Goal: Task Accomplishment & Management: Complete application form

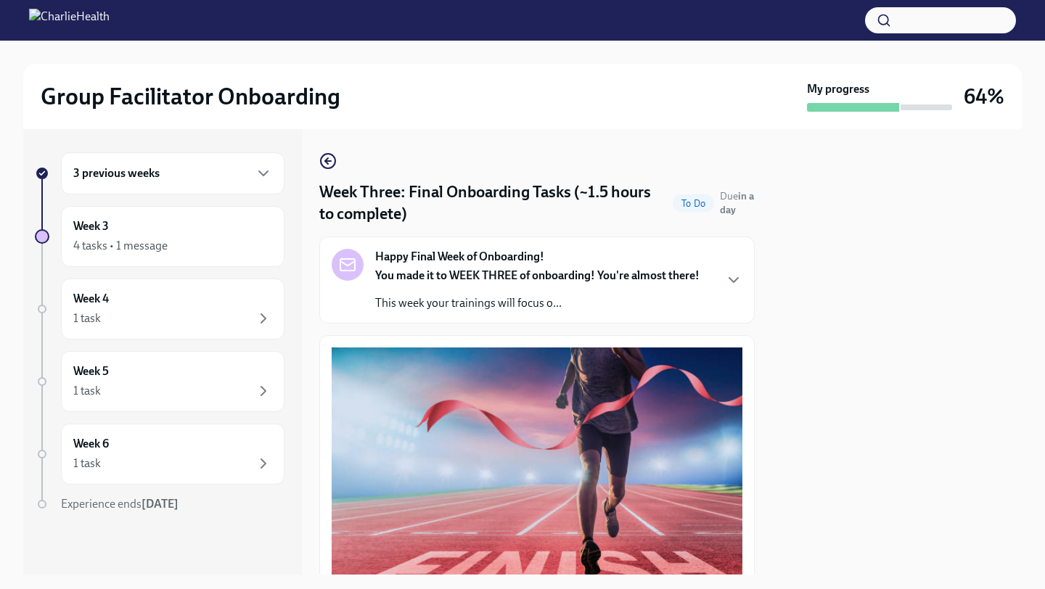
scroll to position [669, 0]
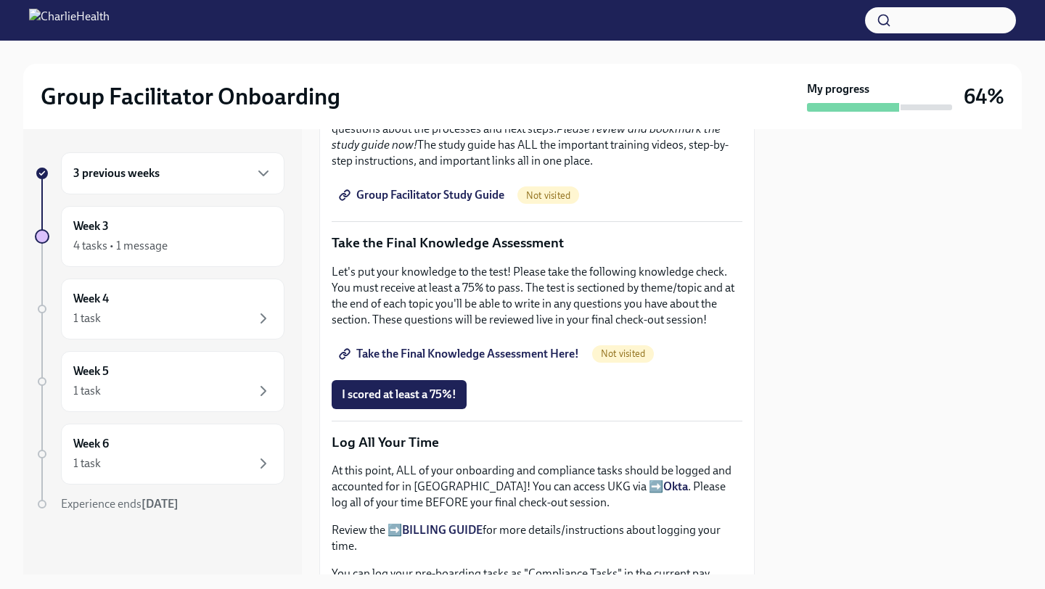
click at [450, 278] on p "Let's put your knowledge to the test! Please take the following knowledge check…" at bounding box center [536, 296] width 411 height 64
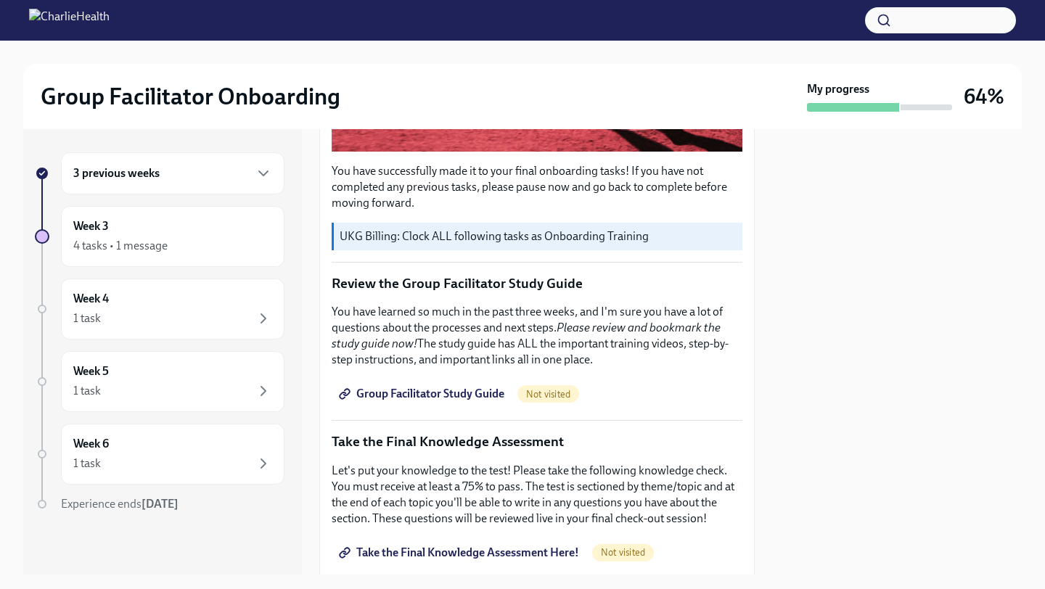
scroll to position [606, 0]
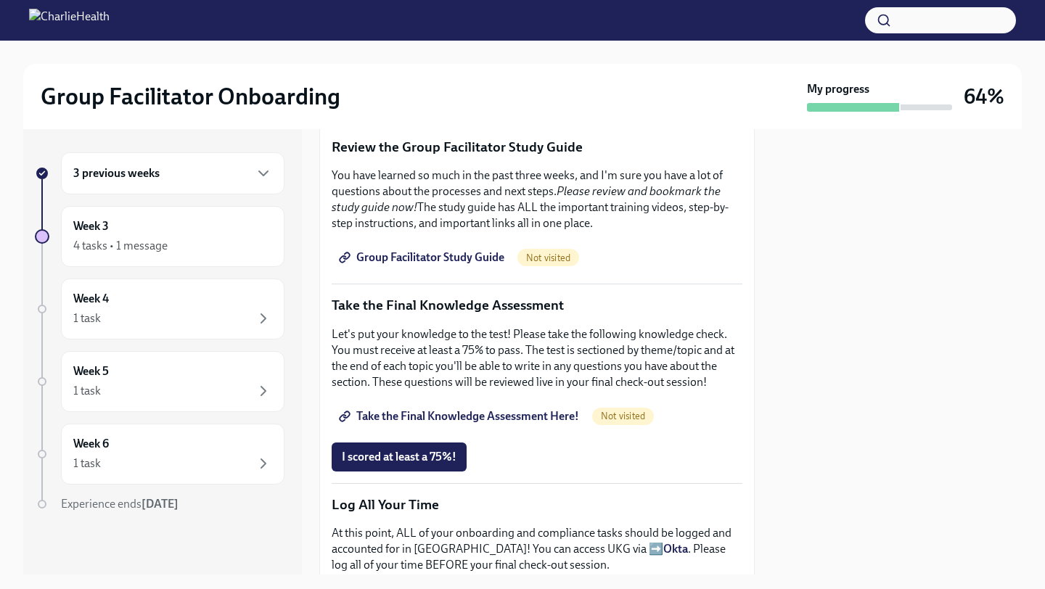
click at [448, 258] on span "Group Facilitator Study Guide" at bounding box center [423, 257] width 162 height 15
click at [423, 456] on span "I scored at least a 75%!" at bounding box center [399, 457] width 115 height 15
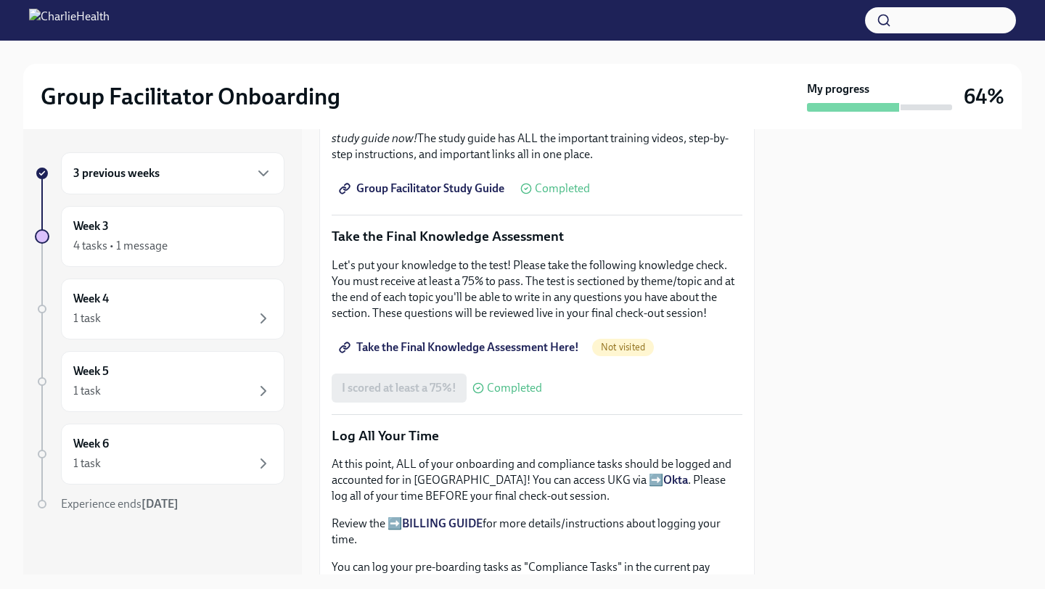
scroll to position [677, 0]
click at [435, 382] on div "I scored at least a 75%! Completed" at bounding box center [436, 386] width 210 height 29
click at [520, 344] on span "Take the Final Knowledge Assessment Here!" at bounding box center [460, 346] width 237 height 15
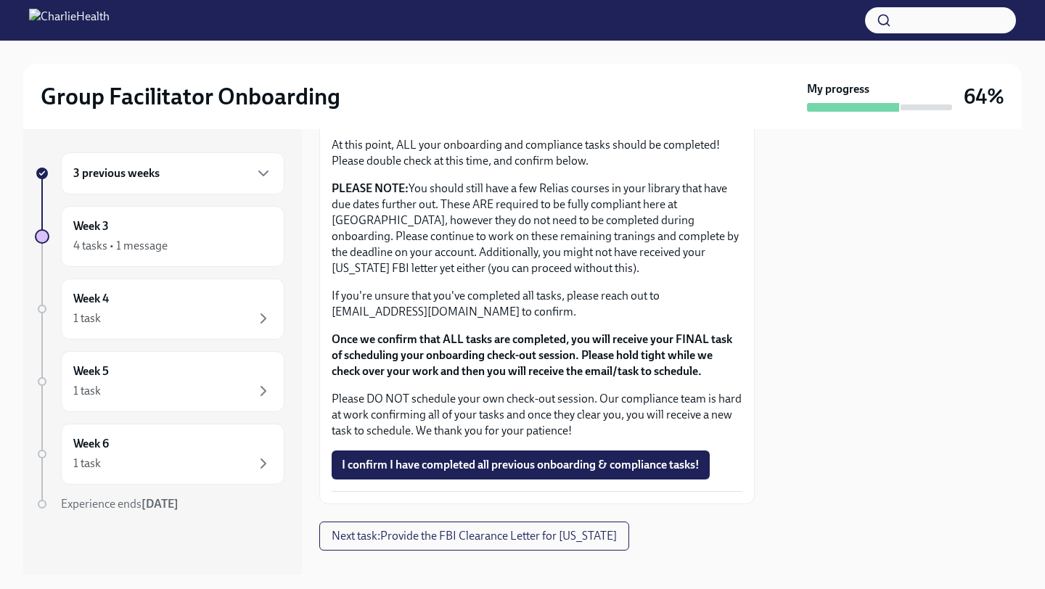
scroll to position [1238, 0]
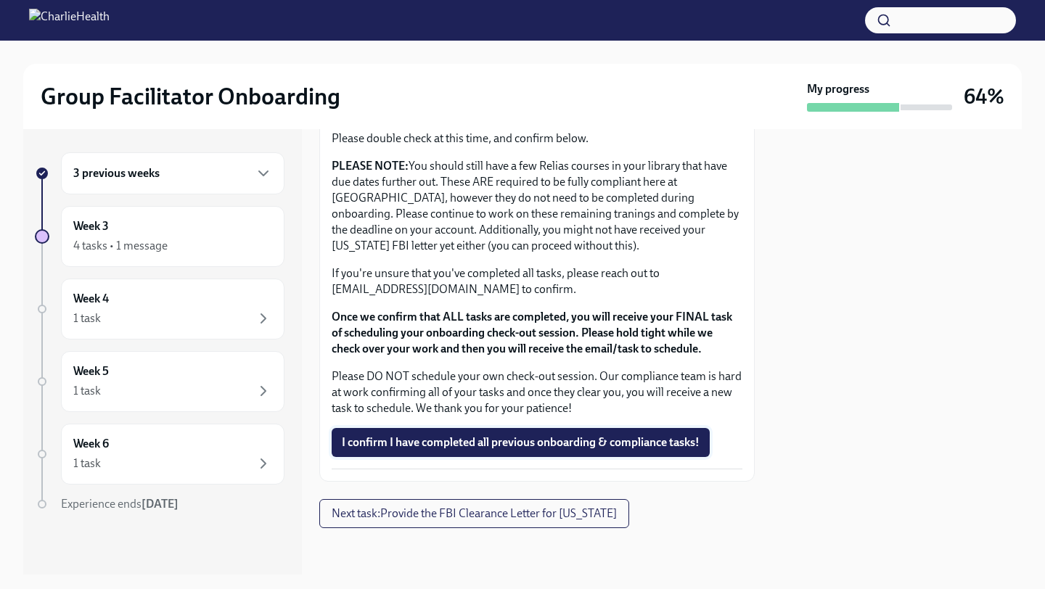
click at [484, 439] on span "I confirm I have completed all previous onboarding & compliance tasks!" at bounding box center [521, 442] width 358 height 15
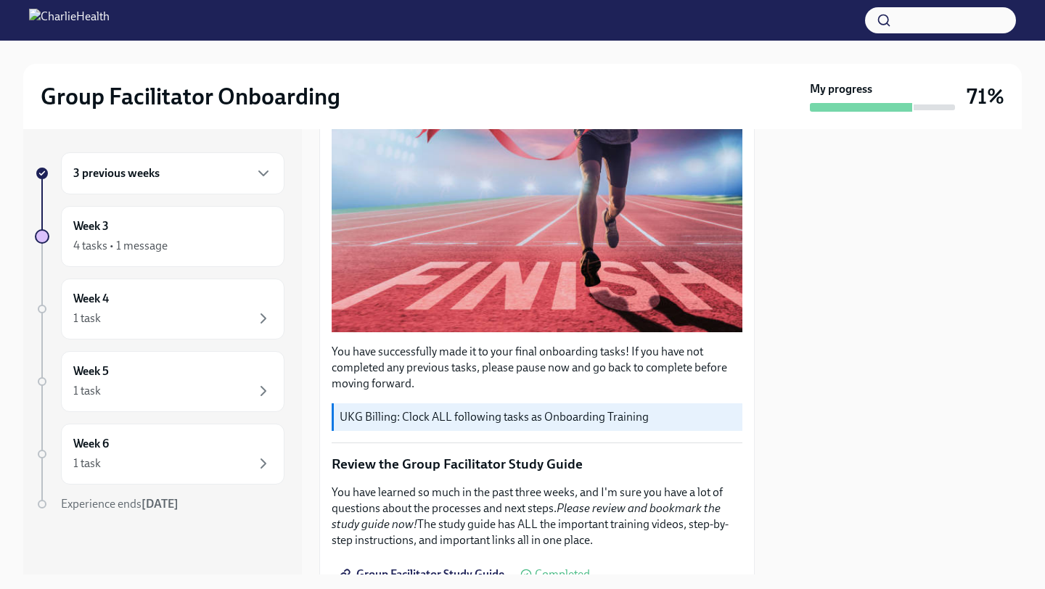
scroll to position [0, 0]
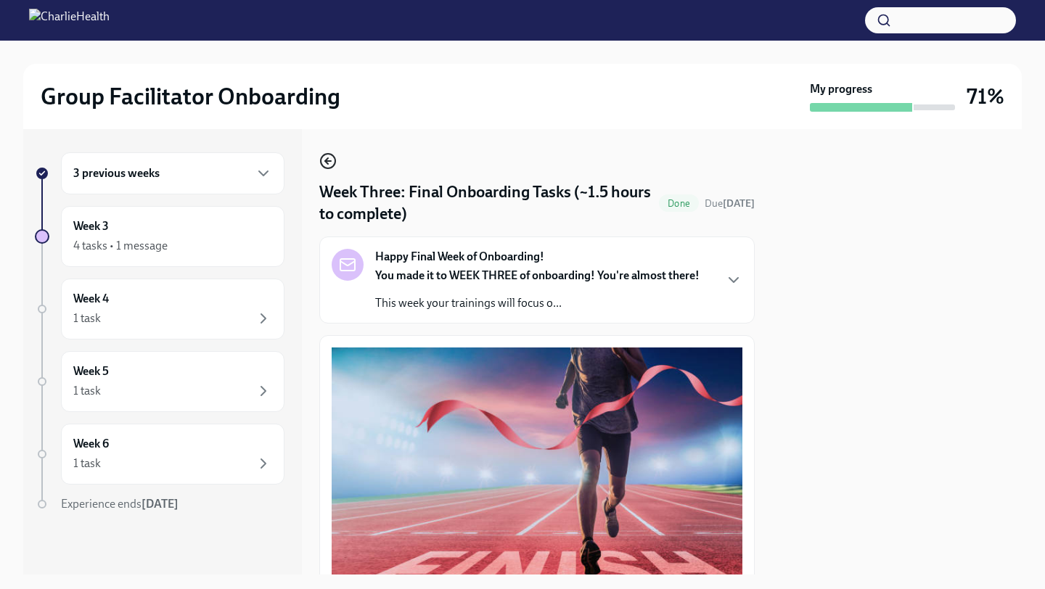
click at [327, 163] on icon "button" at bounding box center [326, 161] width 3 height 6
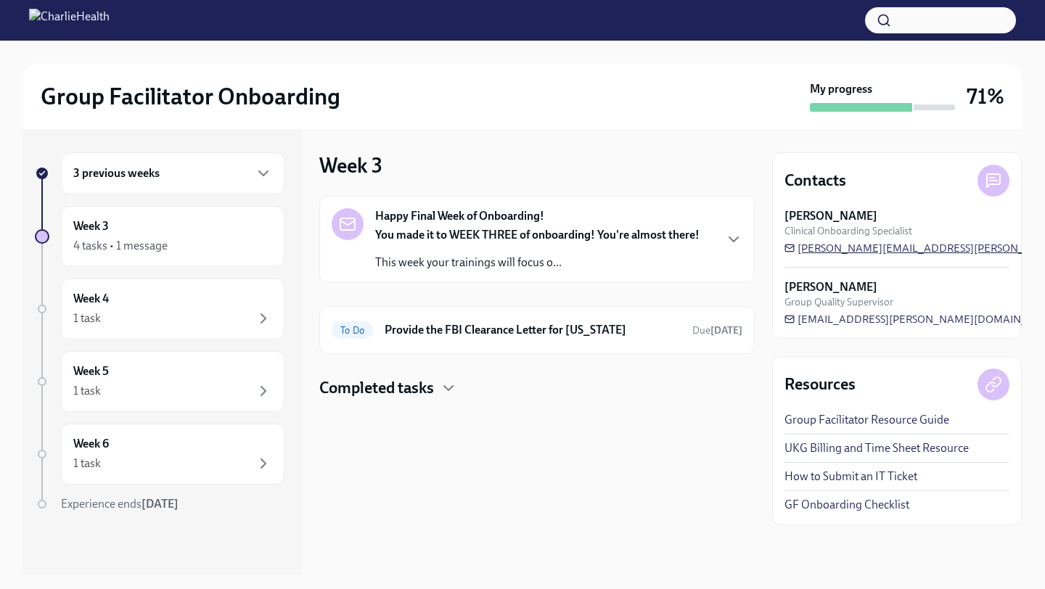
click at [858, 248] on span "[PERSON_NAME][EMAIL_ADDRESS][PERSON_NAME][DOMAIN_NAME]" at bounding box center [965, 248] width 362 height 15
click at [606, 226] on div "Happy Final Week of Onboarding! You made it to WEEK THREE of onboarding! You're…" at bounding box center [537, 239] width 324 height 62
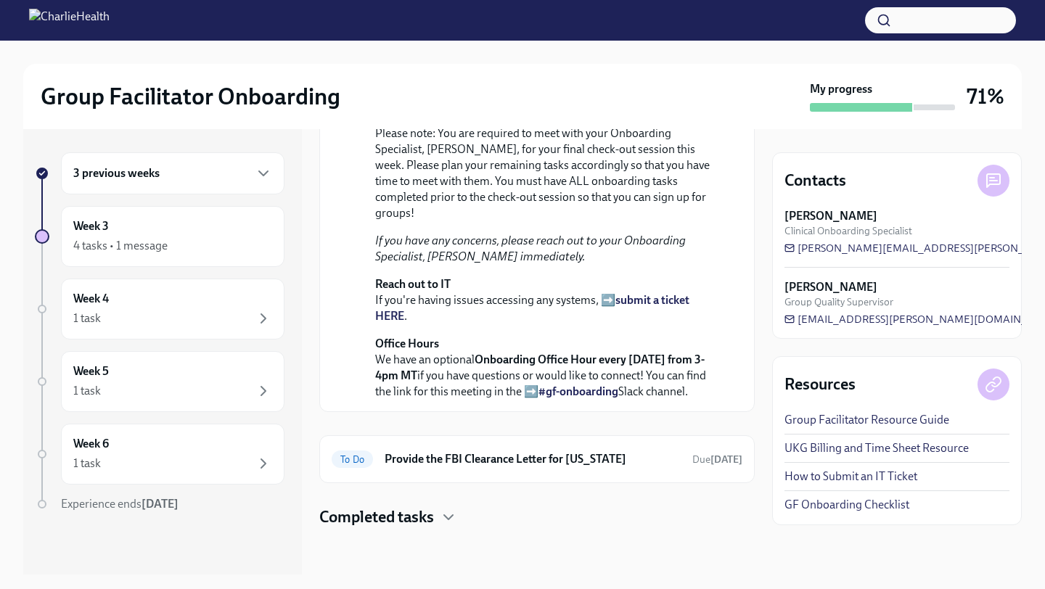
scroll to position [421, 0]
click at [432, 457] on h6 "Provide the FBI Clearance Letter for [US_STATE]" at bounding box center [532, 459] width 296 height 16
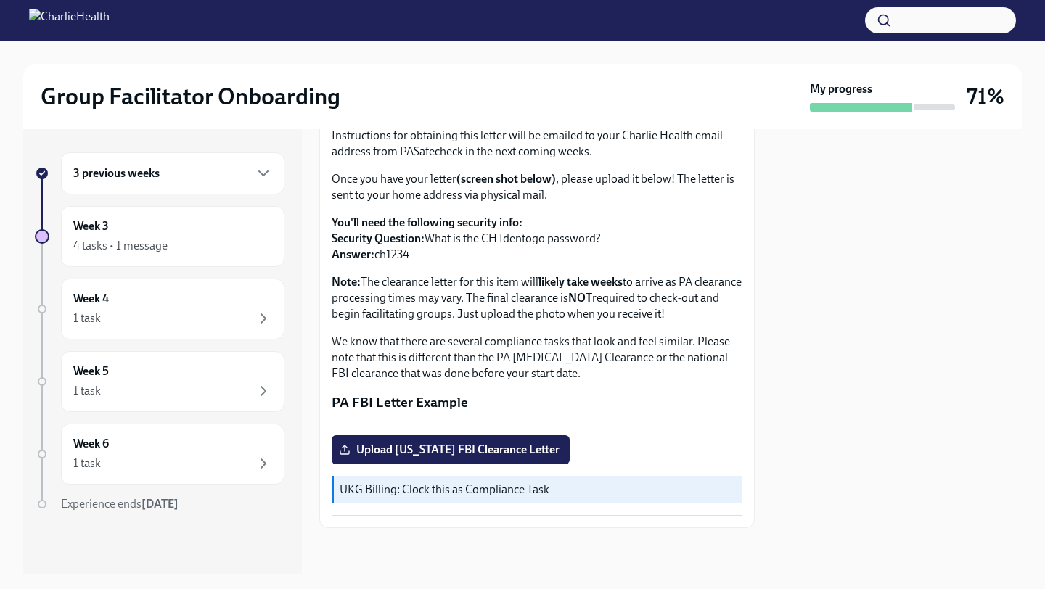
scroll to position [258, 0]
click at [183, 302] on div "Week 4 1 task" at bounding box center [172, 309] width 199 height 36
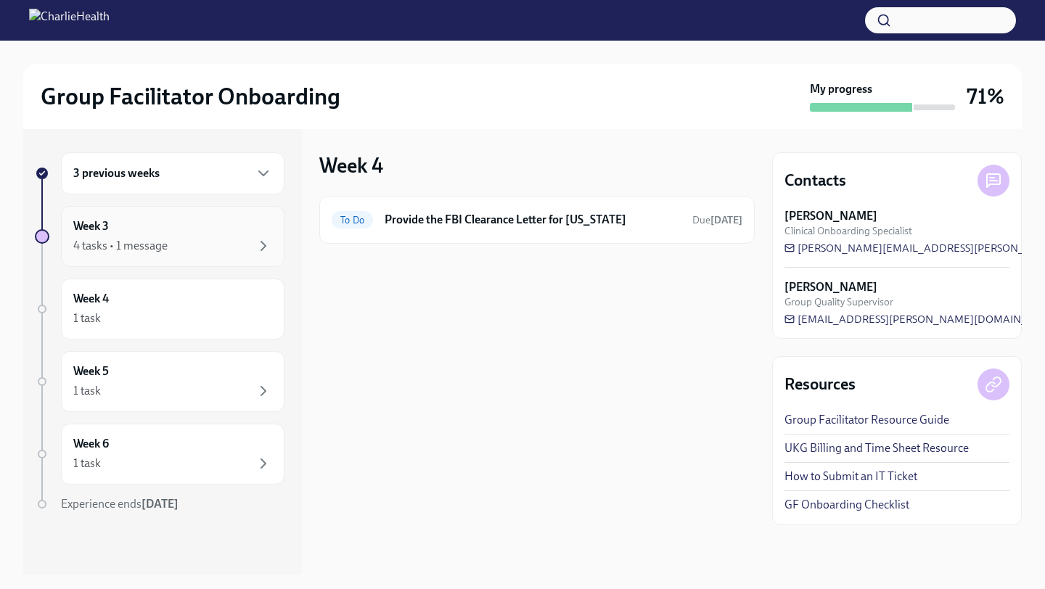
click at [192, 227] on div "Week 3 4 tasks • 1 message" at bounding box center [172, 236] width 199 height 36
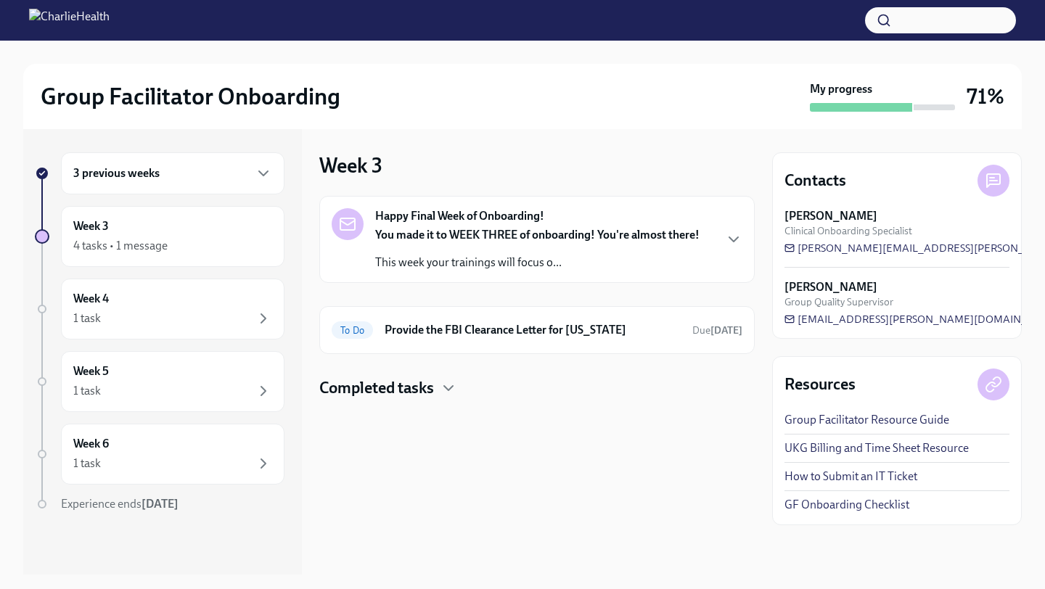
click at [463, 234] on strong "You made it to WEEK THREE of onboarding! You're almost there!" at bounding box center [537, 235] width 324 height 14
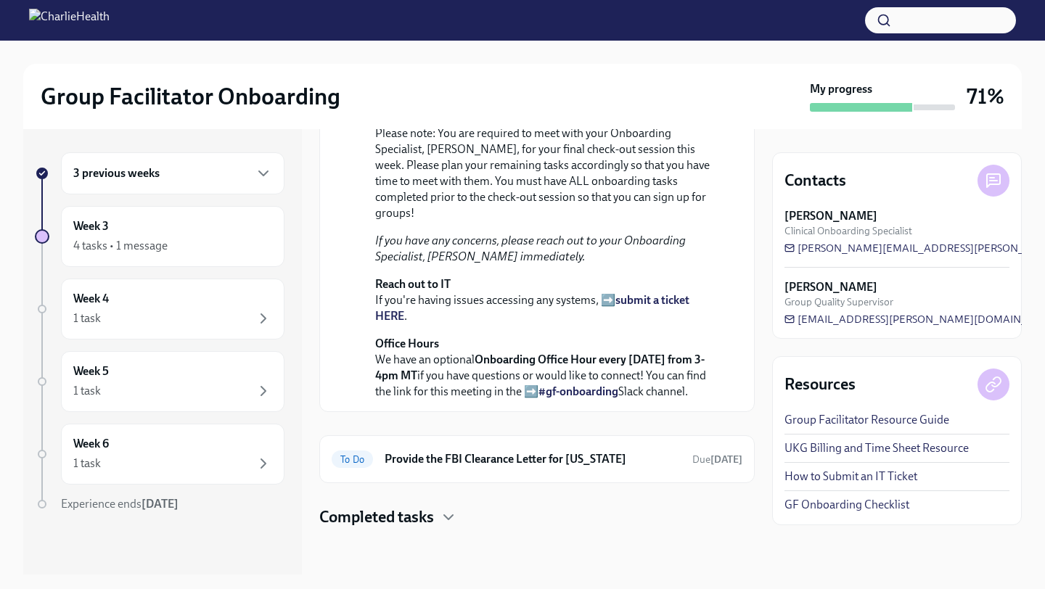
scroll to position [421, 0]
click at [178, 229] on div "Week 3 4 tasks • 1 message" at bounding box center [172, 236] width 199 height 36
click at [201, 243] on div "4 tasks • 1 message" at bounding box center [172, 245] width 199 height 17
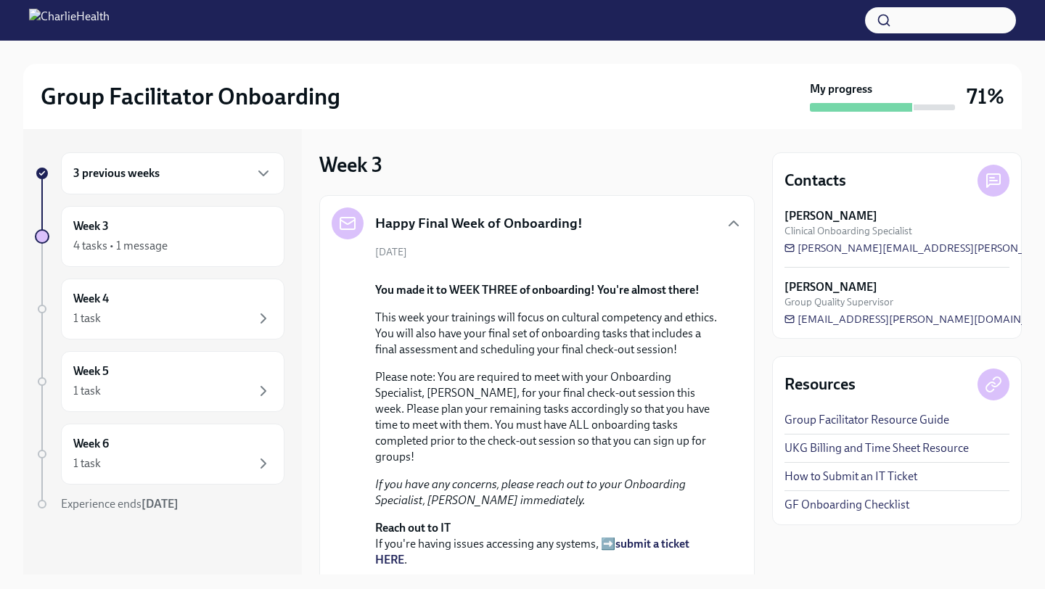
scroll to position [0, 0]
click at [404, 222] on h5 "Happy Final Week of Onboarding!" at bounding box center [478, 224] width 207 height 19
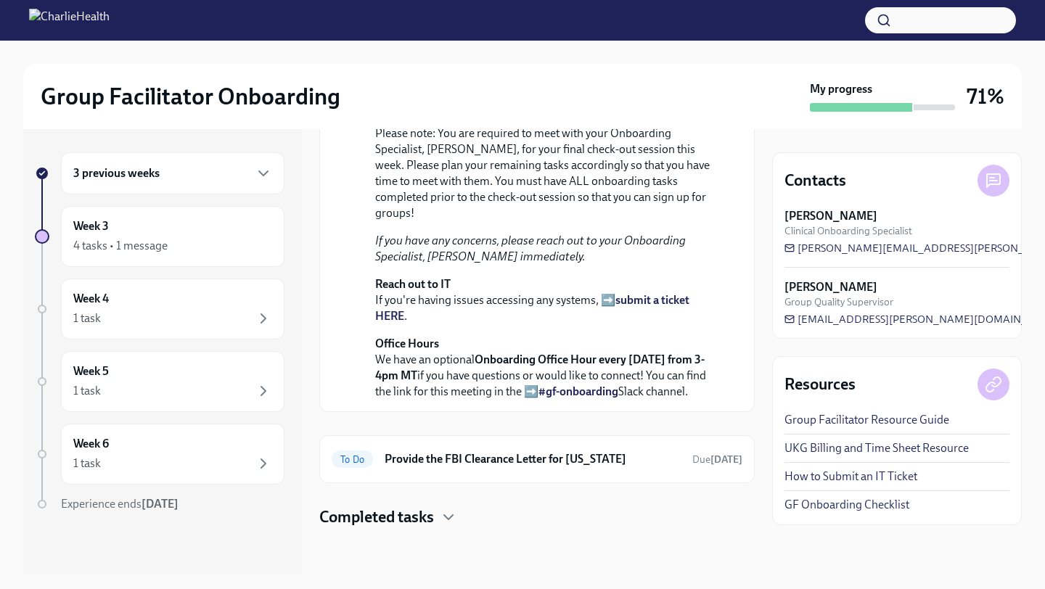
click at [386, 501] on div "Happy Final Week of Onboarding! [DATE] You made it to WEEK THREE of onboarding!…" at bounding box center [536, 239] width 435 height 577
click at [385, 522] on h4 "Completed tasks" at bounding box center [376, 517] width 115 height 22
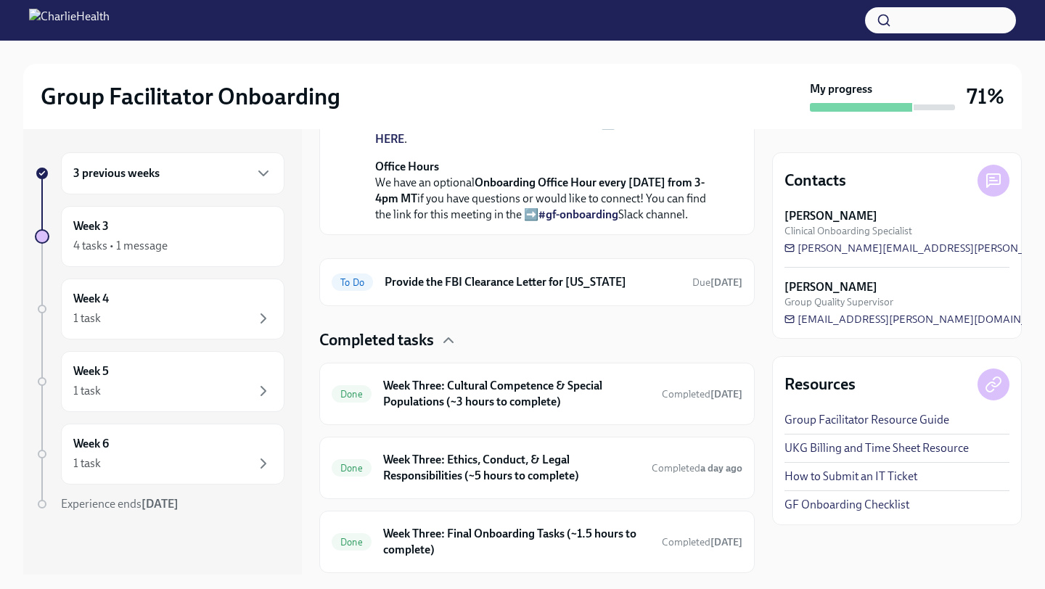
scroll to position [643, 0]
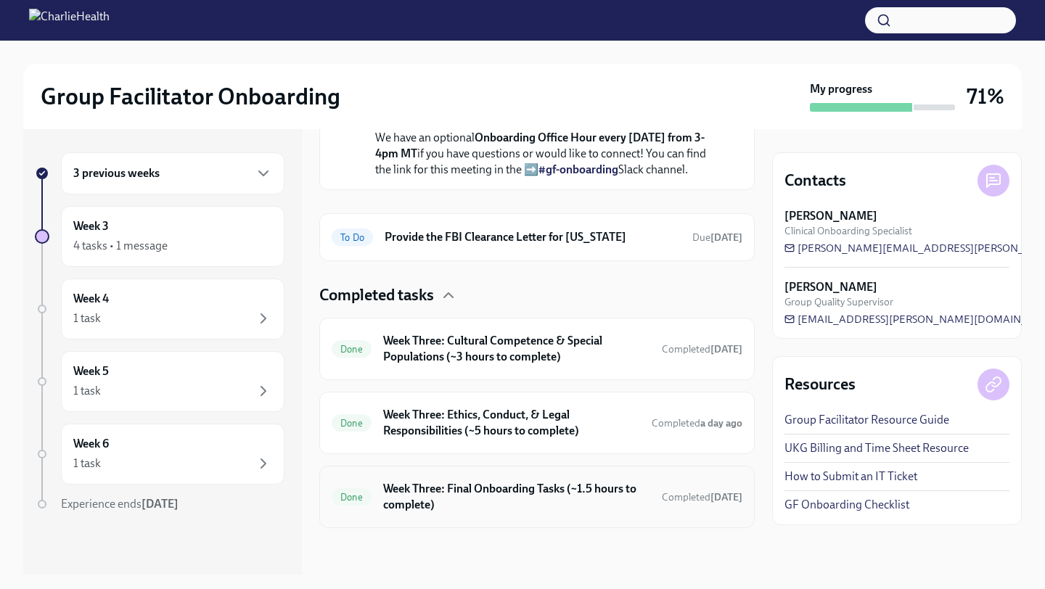
click at [502, 466] on div "Done Week Three: Final Onboarding Tasks (~1.5 hours to complete) Completed [DAT…" at bounding box center [536, 497] width 435 height 62
click at [488, 498] on h6 "Week Three: Final Onboarding Tasks (~1.5 hours to complete)" at bounding box center [516, 497] width 267 height 32
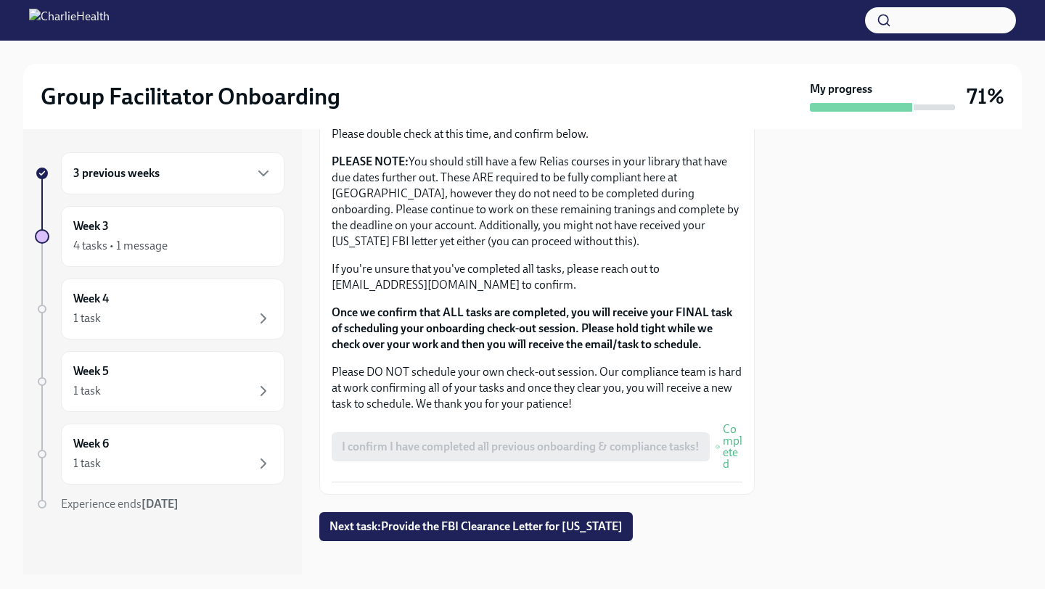
scroll to position [1256, 0]
